Goal: Find specific page/section: Find specific page/section

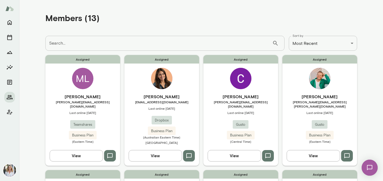
click at [331, 98] on h6 "[PERSON_NAME]" at bounding box center [319, 96] width 75 height 6
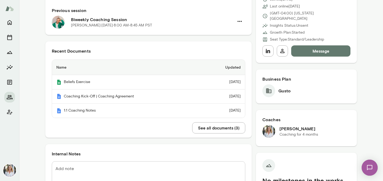
scroll to position [88, 0]
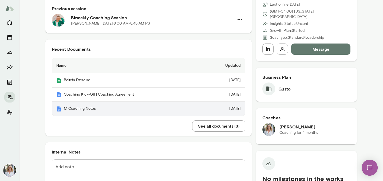
click at [111, 109] on th "1:1 Coaching Notes" at bounding box center [127, 109] width 151 height 14
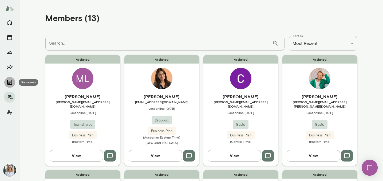
click at [11, 80] on icon "Documents" at bounding box center [9, 82] width 6 height 6
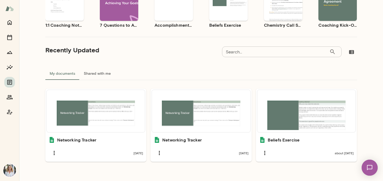
scroll to position [82, 0]
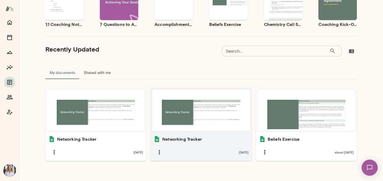
click at [193, 126] on div at bounding box center [201, 110] width 94 height 38
